Goal: Entertainment & Leisure: Consume media (video, audio)

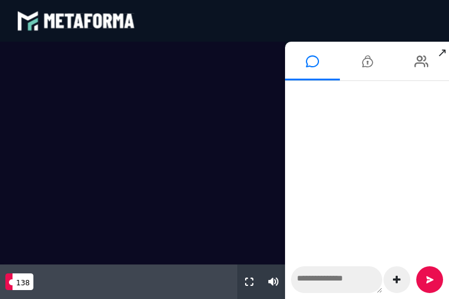
scroll to position [1094, 0]
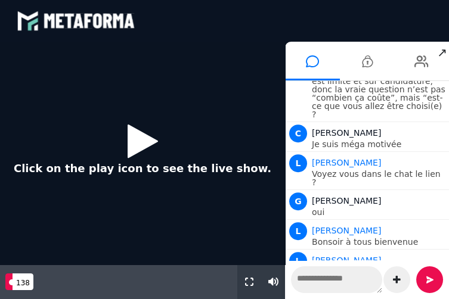
click at [144, 134] on icon at bounding box center [143, 141] width 30 height 39
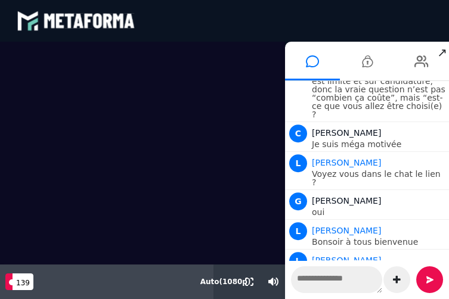
click at [364, 67] on icon at bounding box center [367, 62] width 11 height 30
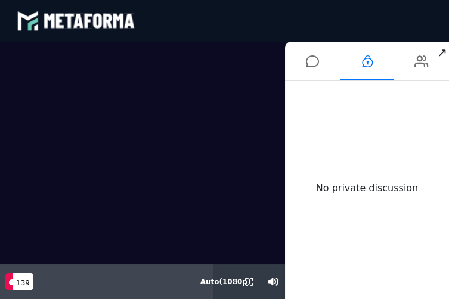
click at [414, 72] on icon at bounding box center [421, 62] width 14 height 30
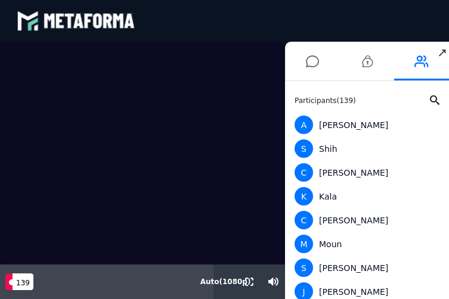
click at [307, 63] on icon at bounding box center [312, 62] width 13 height 30
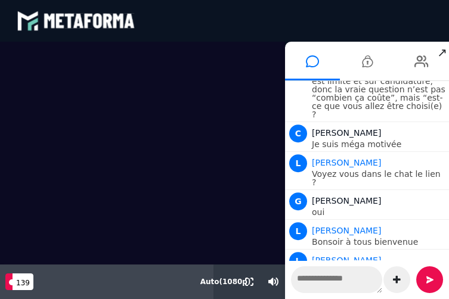
click at [230, 210] on video at bounding box center [142, 235] width 285 height 386
click at [228, 208] on video at bounding box center [142, 235] width 285 height 386
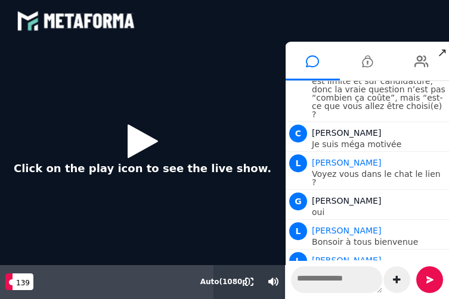
click at [137, 141] on icon at bounding box center [143, 141] width 30 height 39
